Goal: Information Seeking & Learning: Learn about a topic

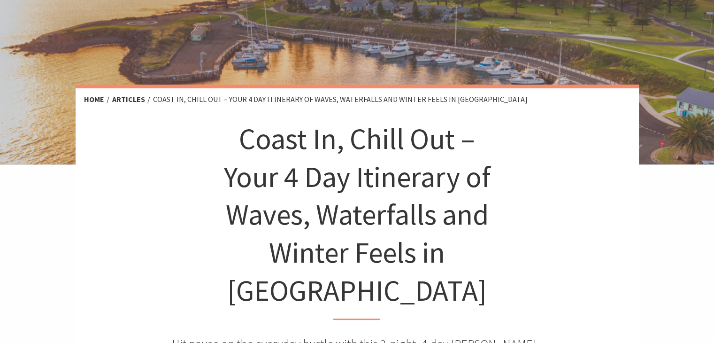
scroll to position [141, 0]
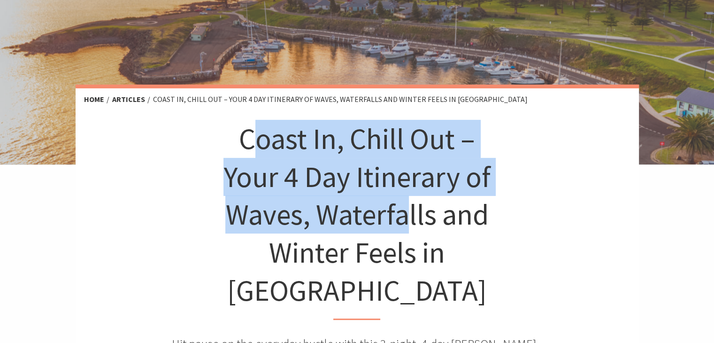
drag, startPoint x: 248, startPoint y: 144, endPoint x: 406, endPoint y: 206, distance: 169.6
click at [406, 206] on h1 "Coast In, Chill Out – Your 4 Day Itinerary of Waves, Waterfalls and Winter Feel…" at bounding box center [357, 220] width 278 height 200
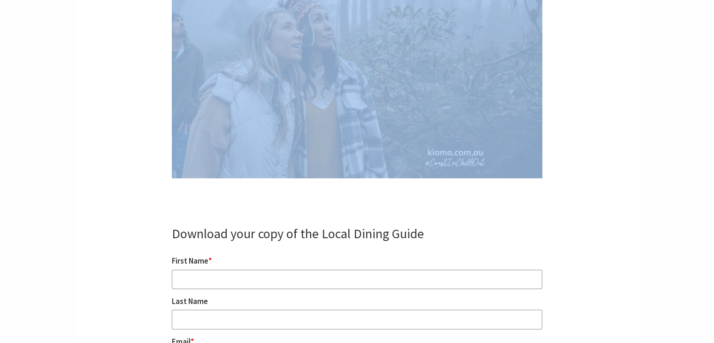
scroll to position [4165, 0]
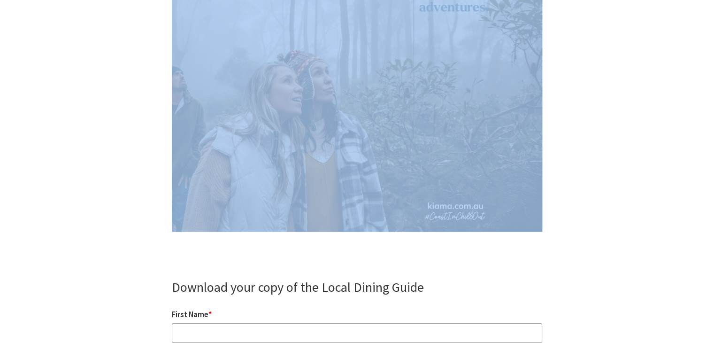
drag, startPoint x: 209, startPoint y: 138, endPoint x: 626, endPoint y: 92, distance: 419.2
copy article "Lorem Ip, Dolor Sit – Amet 3 Con Adipiscin el Seddo, Eiusmodtem inc Utlabo Etdo…"
click at [507, 101] on img at bounding box center [357, 76] width 370 height 311
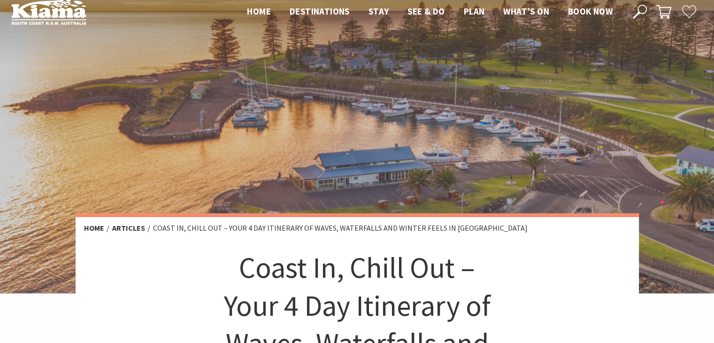
scroll to position [0, 0]
